Goal: Task Accomplishment & Management: Use online tool/utility

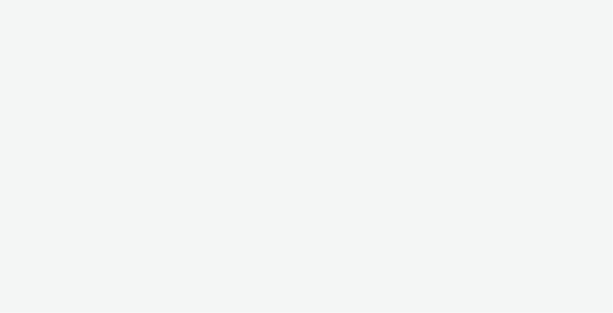
select select "12ae2080-7ca6-4825-bf72-a476c178699d"
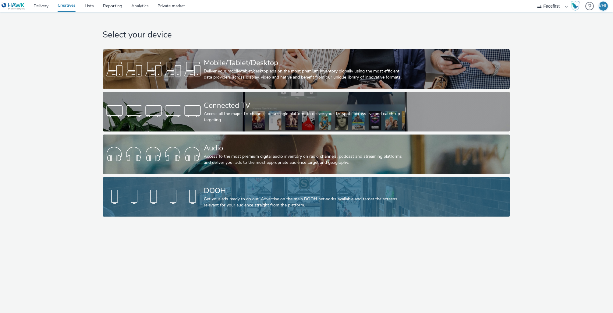
click at [223, 198] on div "Get your ads ready to go out! Advertise on the main DOOH networks available and…" at bounding box center [305, 202] width 202 height 12
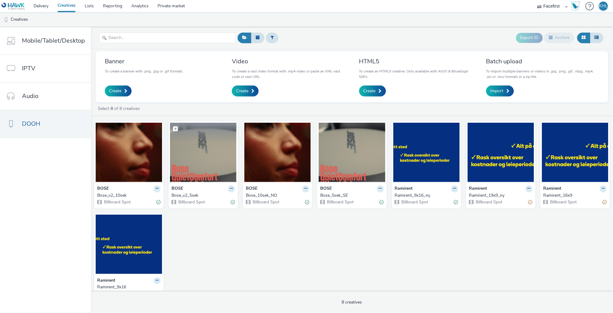
click at [222, 165] on img at bounding box center [203, 152] width 66 height 59
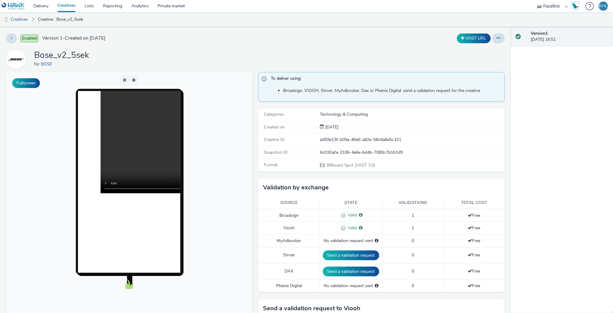
click at [67, 7] on link "Creatives" at bounding box center [66, 6] width 27 height 12
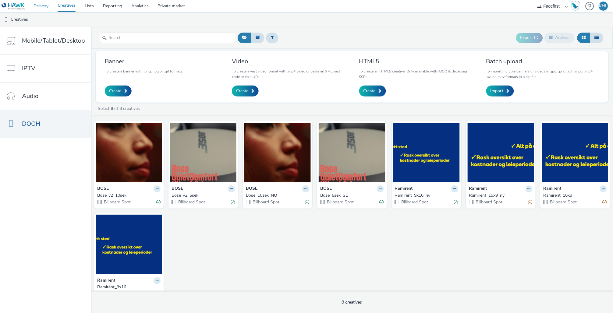
click at [44, 7] on link "Delivery" at bounding box center [41, 6] width 24 height 12
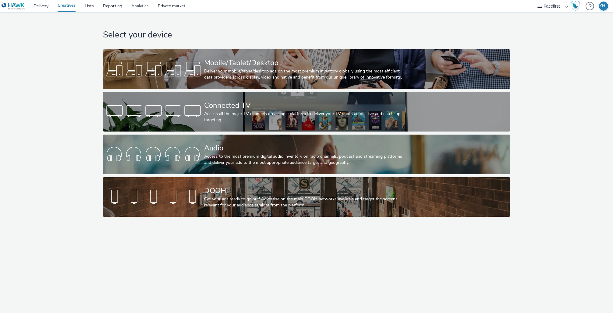
select select "12ae2080-7ca6-4825-bf72-a476c178699d"
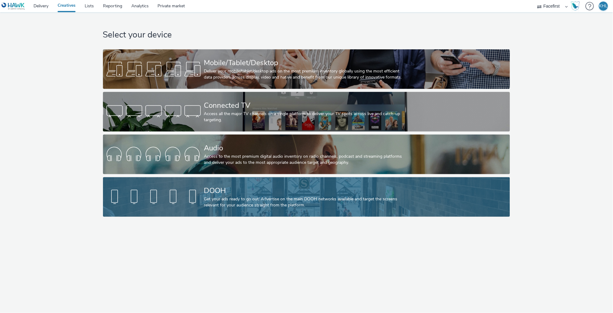
click at [208, 207] on div "Get your ads ready to go out! Advertise on the main DOOH networks available and…" at bounding box center [305, 202] width 202 height 12
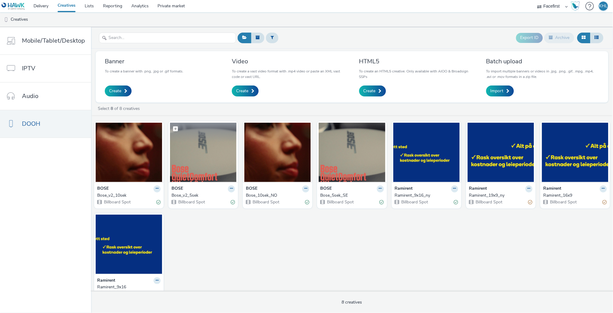
click at [201, 157] on img at bounding box center [203, 152] width 66 height 59
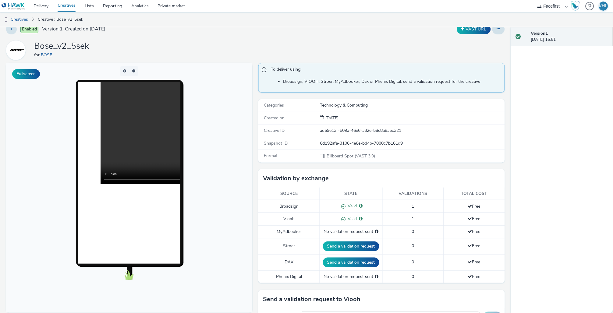
scroll to position [11, 0]
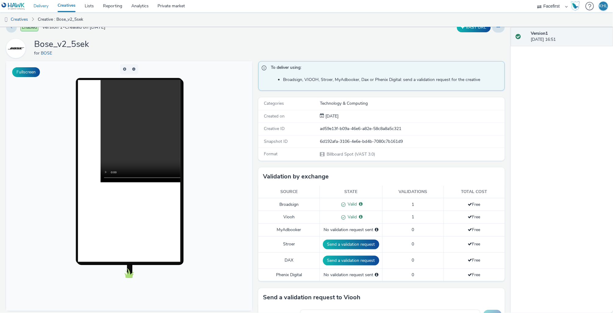
drag, startPoint x: 43, startPoint y: 7, endPoint x: 49, endPoint y: 5, distance: 6.3
click at [43, 7] on link "Delivery" at bounding box center [41, 6] width 24 height 12
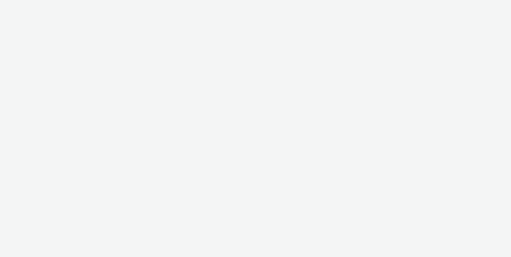
select select "c2295f28-7c96-446f-b279-53c23ee2b854"
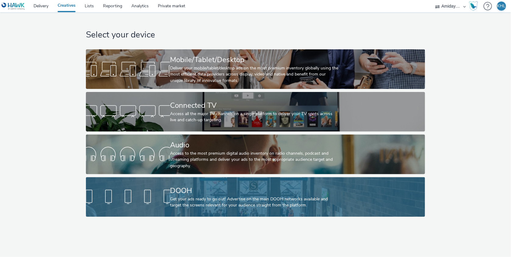
click at [196, 182] on div "DOOH Get your ads ready to go out! Advertise on the main DOOH networks availabl…" at bounding box center [254, 197] width 168 height 40
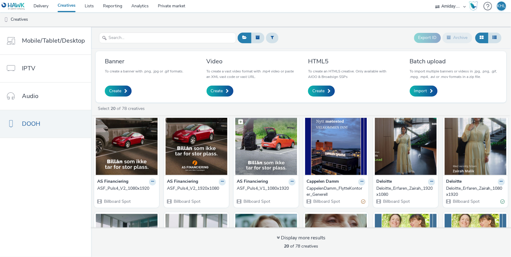
scroll to position [13, 0]
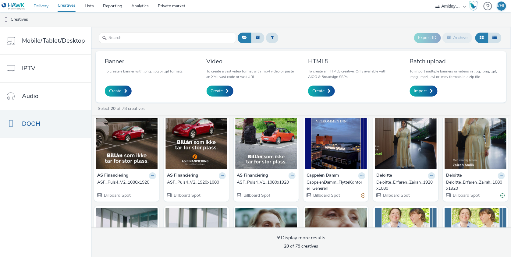
click at [38, 2] on link "Delivery" at bounding box center [41, 6] width 24 height 12
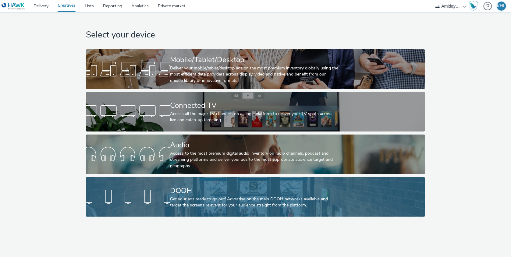
click at [233, 183] on div "DOOH Get your ads ready to go out! Advertise on the main DOOH networks availabl…" at bounding box center [254, 197] width 168 height 40
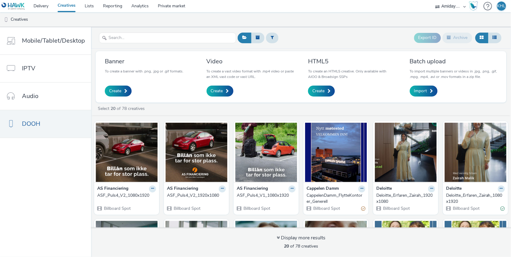
select select "12ae2080-7ca6-4825-bf72-a476c178699d"
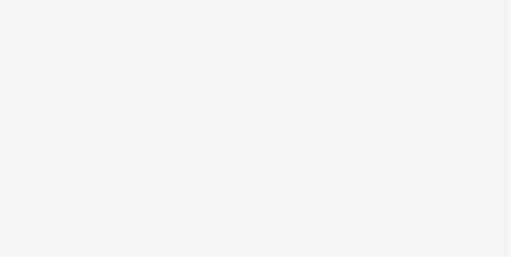
select select "12ae2080-7ca6-4825-bf72-a476c178699d"
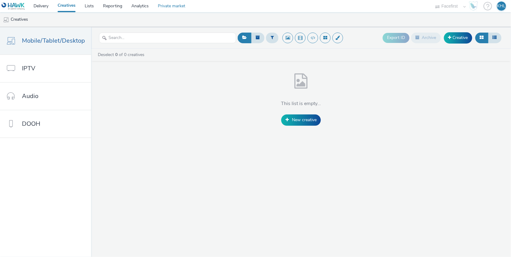
click at [164, 3] on link "Private market" at bounding box center [171, 6] width 37 height 12
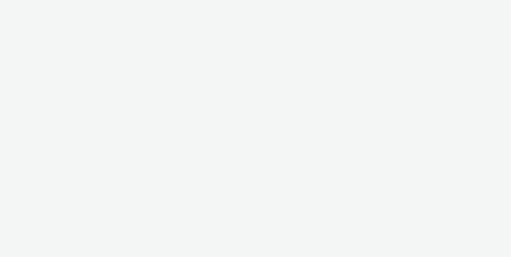
select select "12ae2080-7ca6-4825-bf72-a476c178699d"
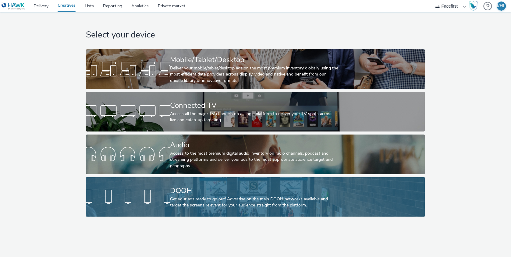
click at [192, 199] on div "Get your ads ready to go out! Advertise on the main DOOH networks available and…" at bounding box center [254, 202] width 168 height 12
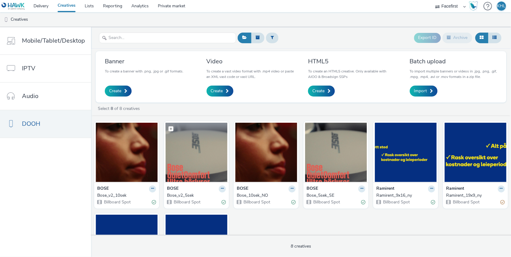
click at [213, 166] on img at bounding box center [196, 152] width 62 height 59
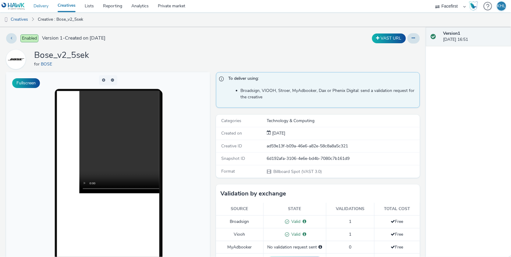
click at [40, 6] on link "Delivery" at bounding box center [41, 6] width 24 height 12
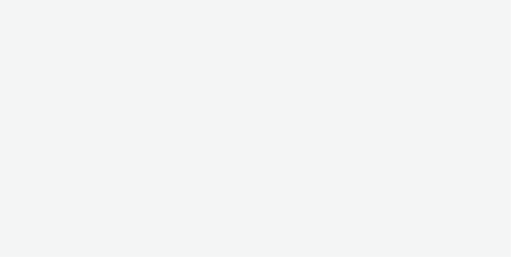
select select "12ae2080-7ca6-4825-bf72-a476c178699d"
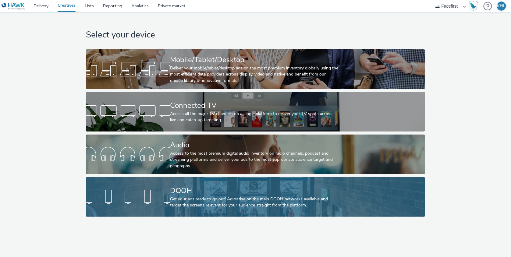
click at [240, 207] on div "Get your ads ready to go out! Advertise on the main DOOH networks available and…" at bounding box center [254, 202] width 168 height 12
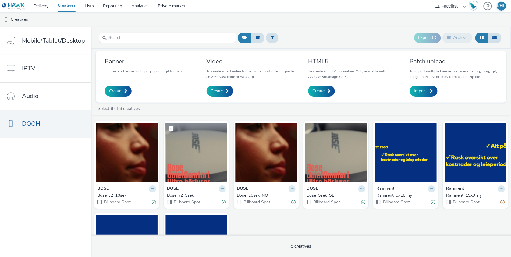
click at [196, 153] on img at bounding box center [196, 152] width 62 height 59
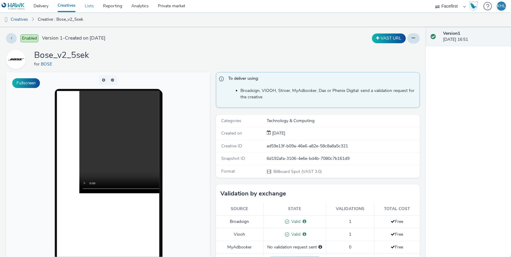
click at [87, 3] on link "Lists" at bounding box center [89, 6] width 18 height 12
